Goal: Transaction & Acquisition: Subscribe to service/newsletter

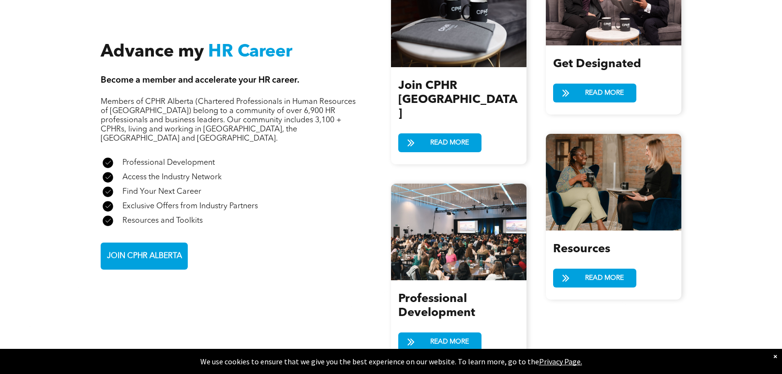
scroll to position [1113, 0]
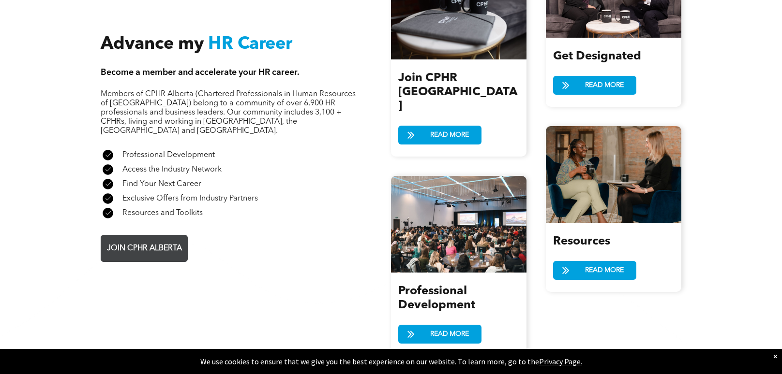
click at [141, 239] on span "JOIN CPHR ALBERTA" at bounding box center [145, 248] width 82 height 19
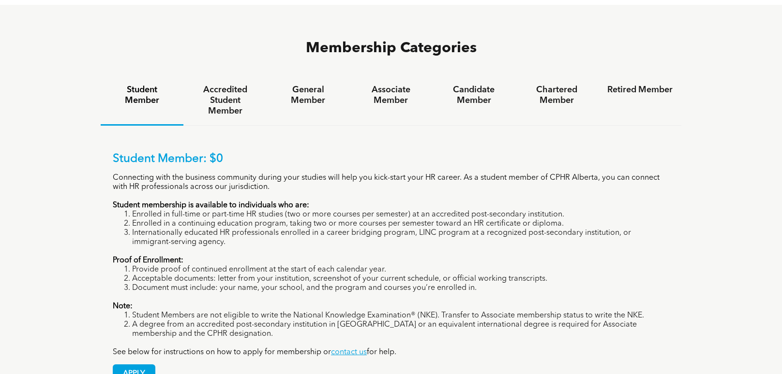
scroll to position [643, 0]
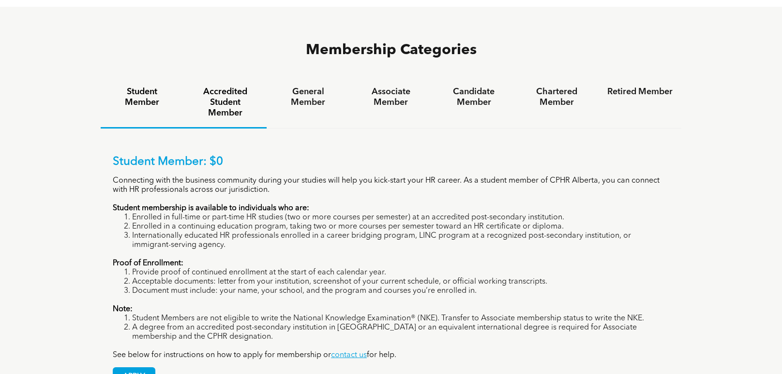
click at [224, 87] on h4 "Accredited Student Member" at bounding box center [224, 103] width 65 height 32
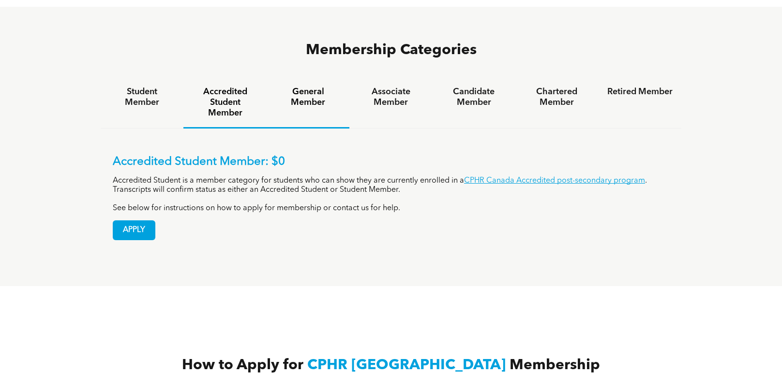
click at [310, 87] on h4 "General Member" at bounding box center [307, 97] width 65 height 21
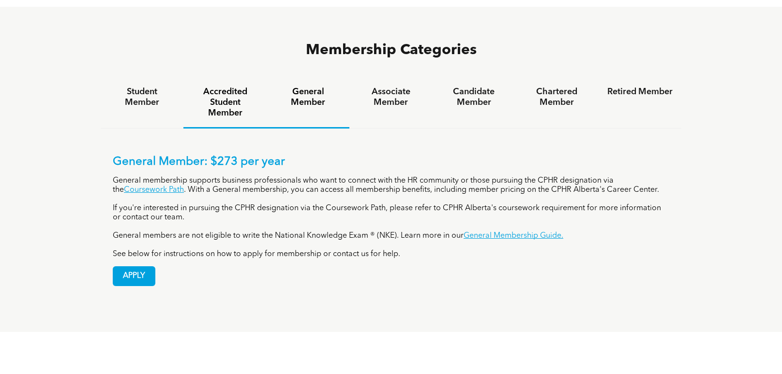
click at [238, 87] on h4 "Accredited Student Member" at bounding box center [224, 103] width 65 height 32
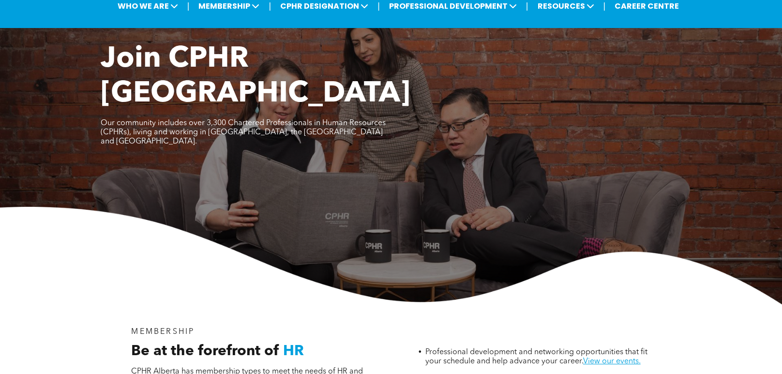
scroll to position [0, 0]
